Goal: Navigation & Orientation: Find specific page/section

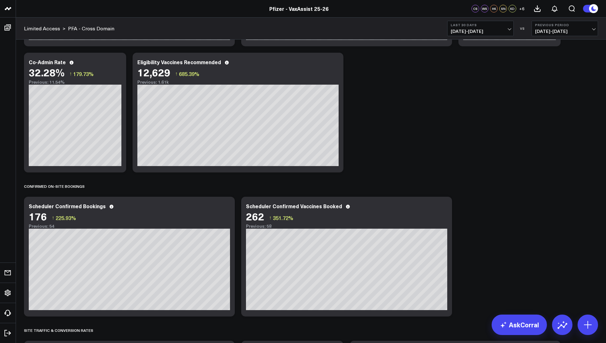
scroll to position [531, 0]
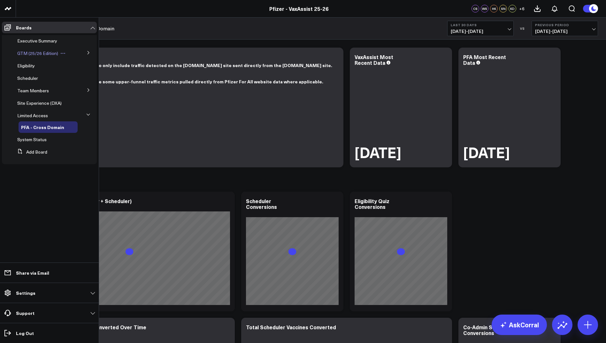
click at [37, 53] on span "GTM (25/26 Edition)" at bounding box center [37, 53] width 41 height 6
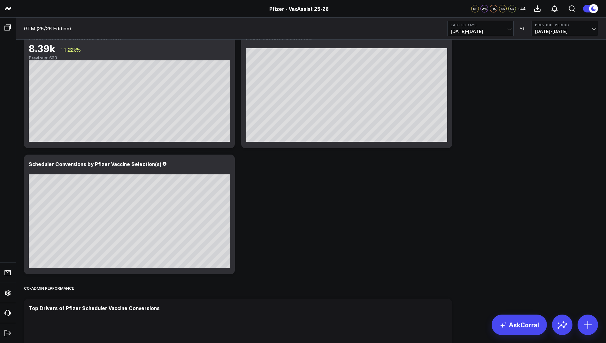
scroll to position [32, 0]
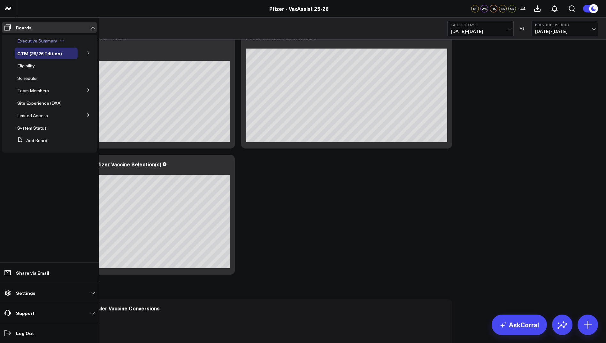
click at [40, 37] on div "Executive Summary" at bounding box center [46, 41] width 63 height 12
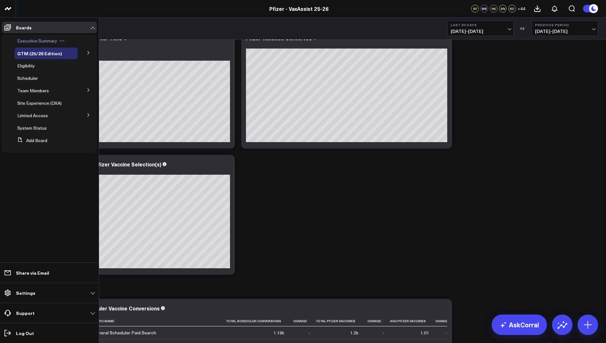
click at [40, 39] on span "Executive Summary" at bounding box center [37, 41] width 40 height 6
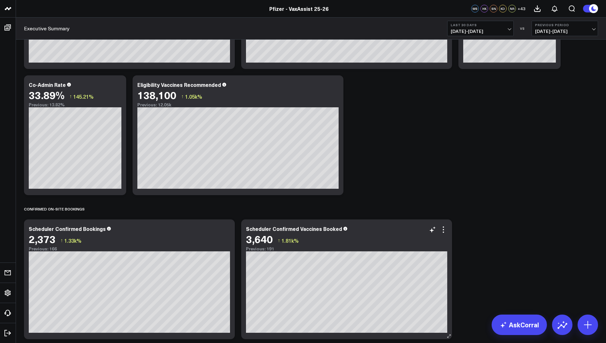
scroll to position [391, 0]
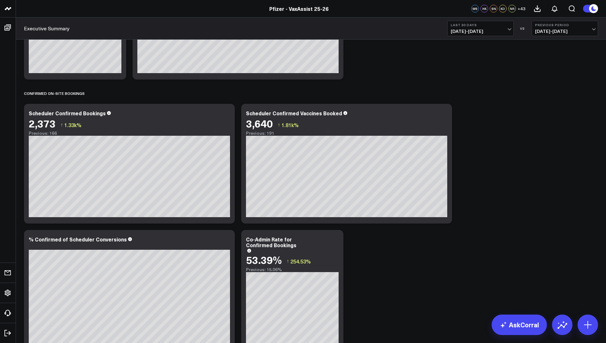
scroll to position [509, 0]
